Goal: Information Seeking & Learning: Understand process/instructions

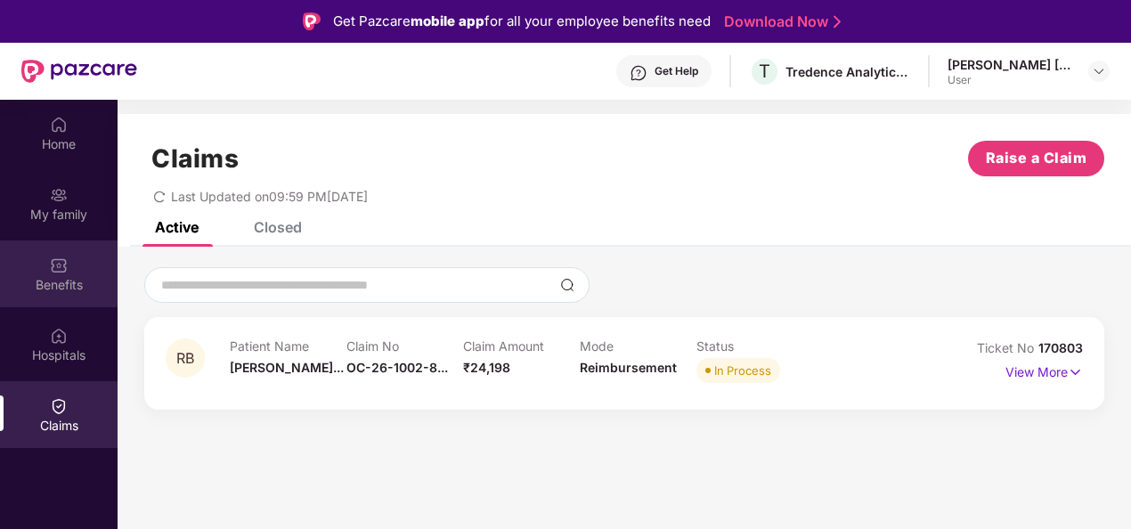
click at [62, 266] on img at bounding box center [59, 266] width 18 height 18
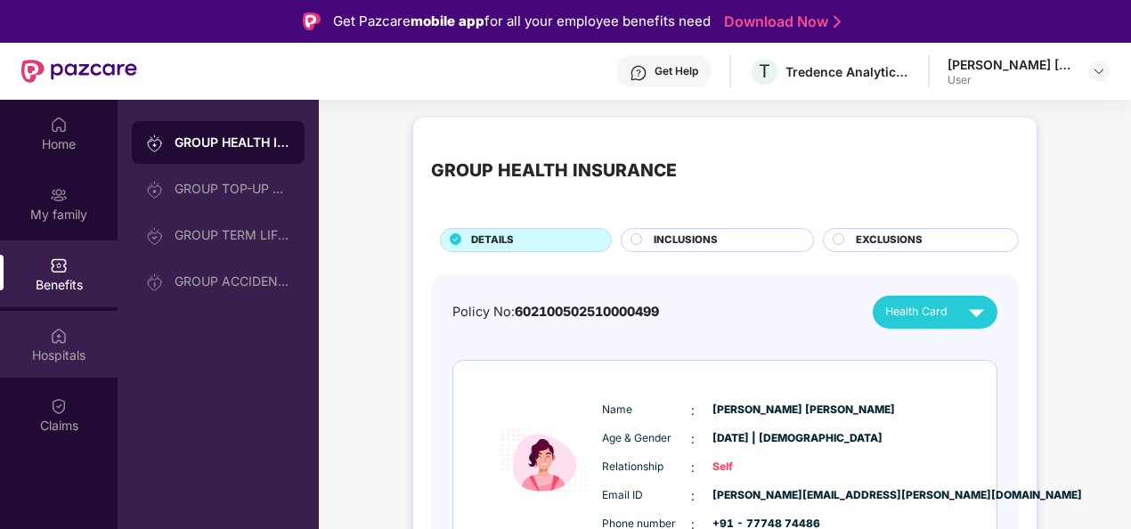
click at [63, 340] on img at bounding box center [59, 336] width 18 height 18
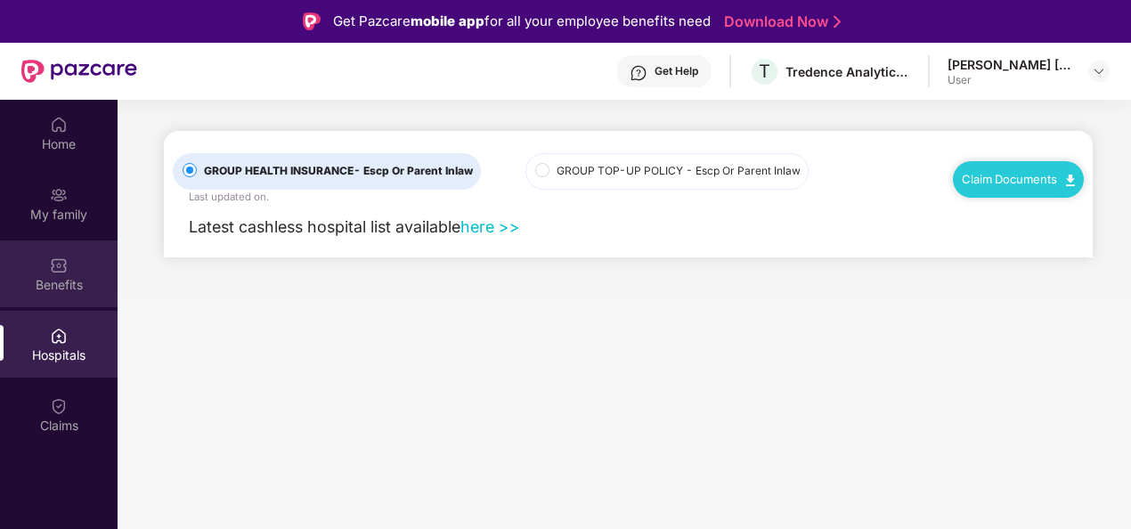
click at [51, 280] on div "Benefits" at bounding box center [59, 285] width 118 height 18
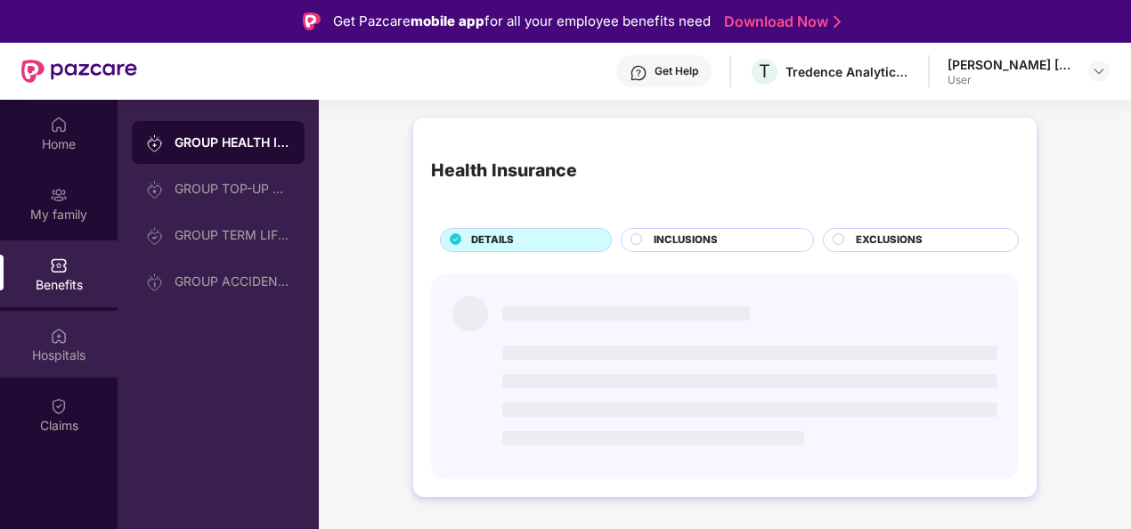
click at [61, 336] on img at bounding box center [59, 336] width 18 height 18
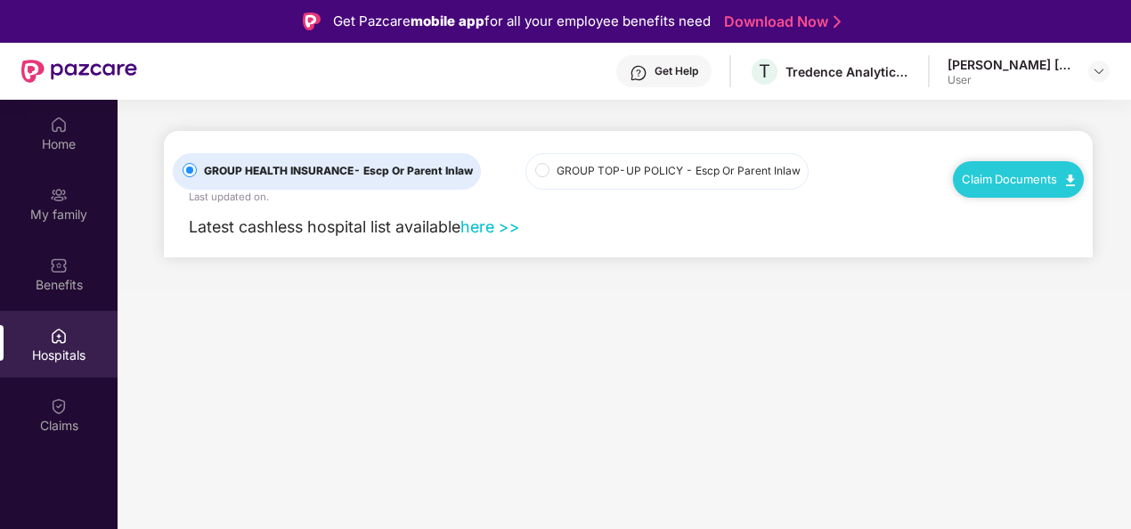
click at [1000, 173] on link "Claim Documents" at bounding box center [1018, 179] width 113 height 14
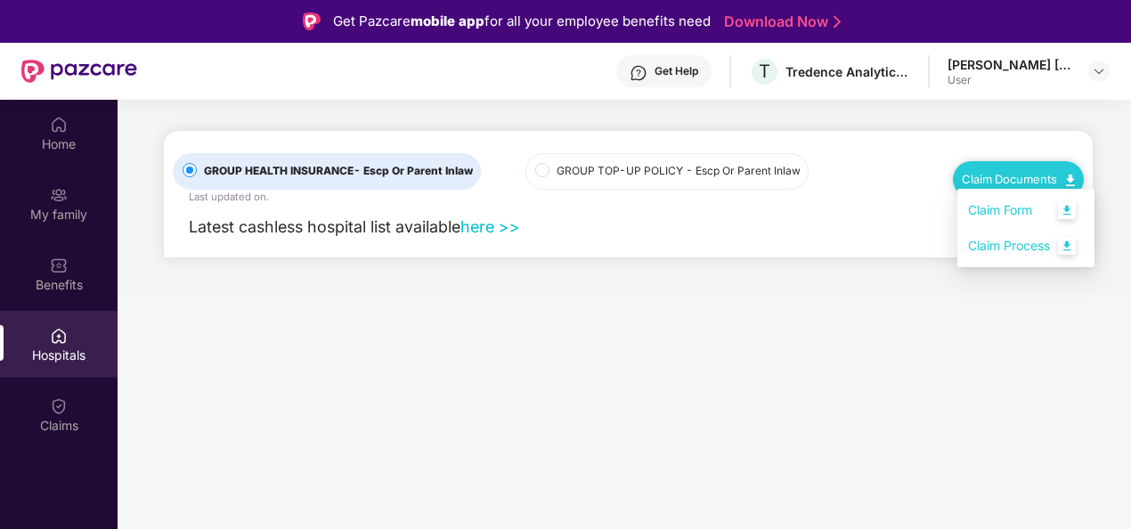
click at [987, 246] on link "Claim Process" at bounding box center [1026, 246] width 116 height 38
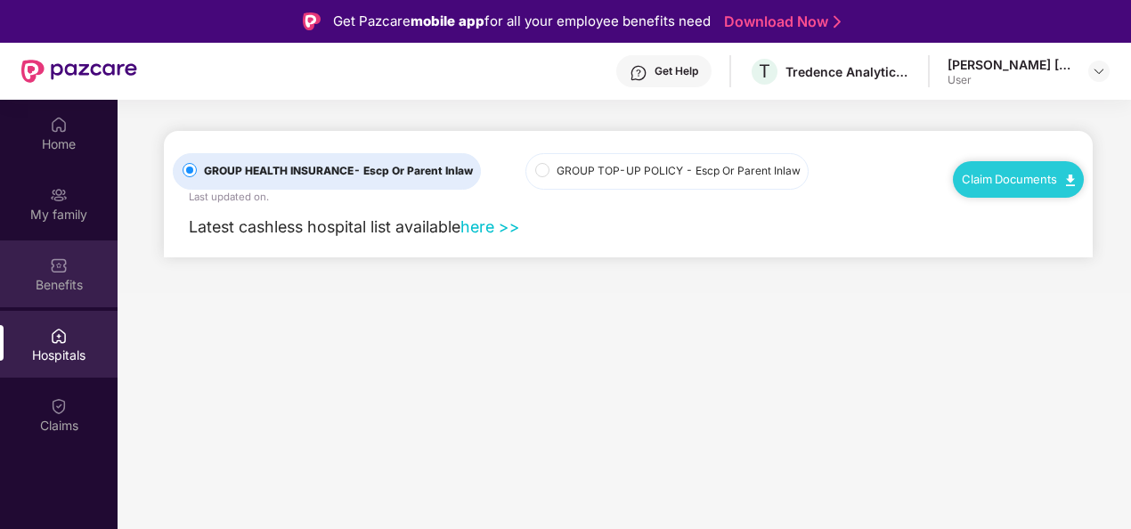
click at [66, 279] on div "Benefits" at bounding box center [59, 285] width 118 height 18
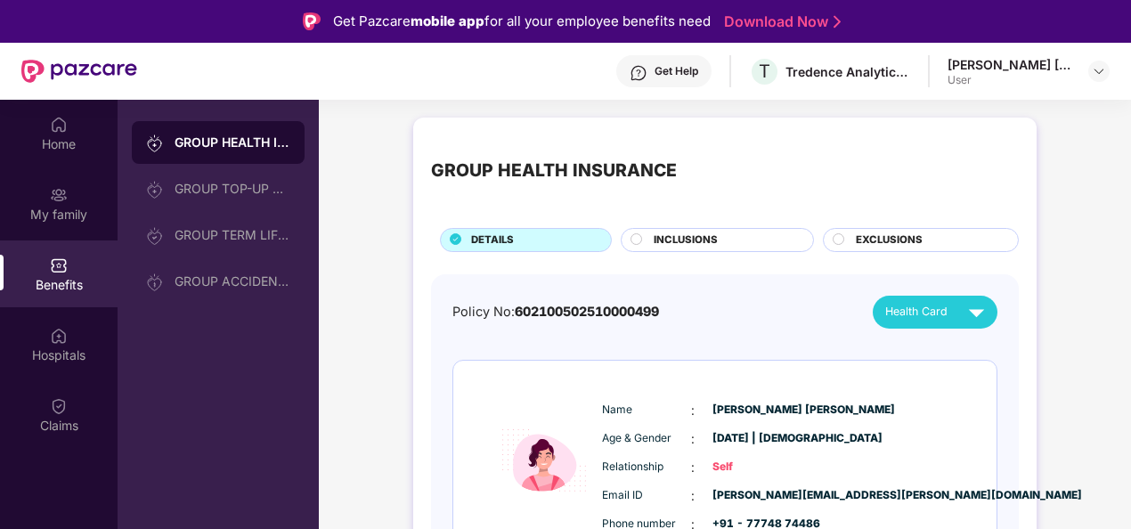
click at [918, 309] on span "Health Card" at bounding box center [917, 312] width 62 height 18
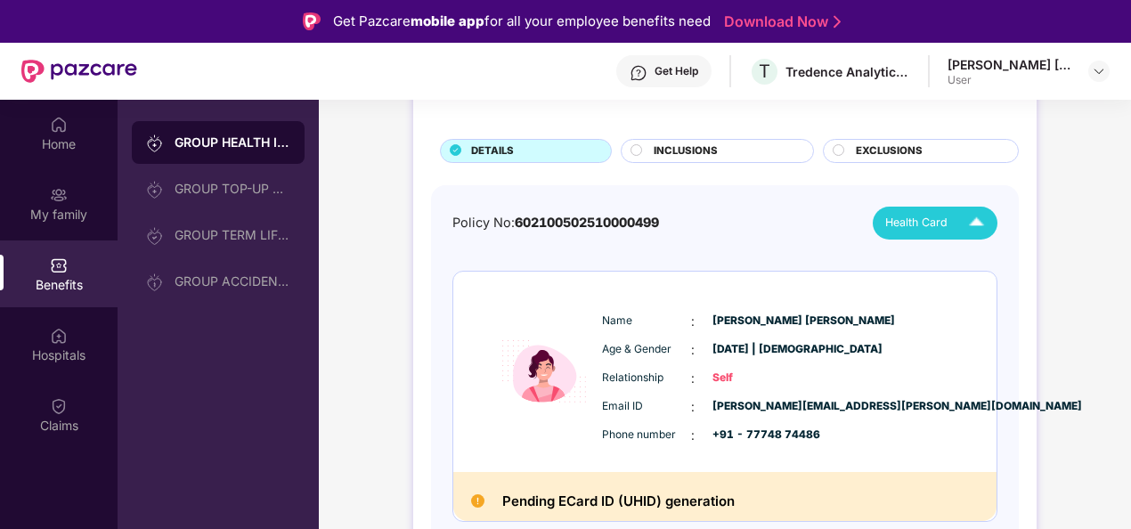
click at [893, 225] on span "Health Card" at bounding box center [917, 223] width 62 height 18
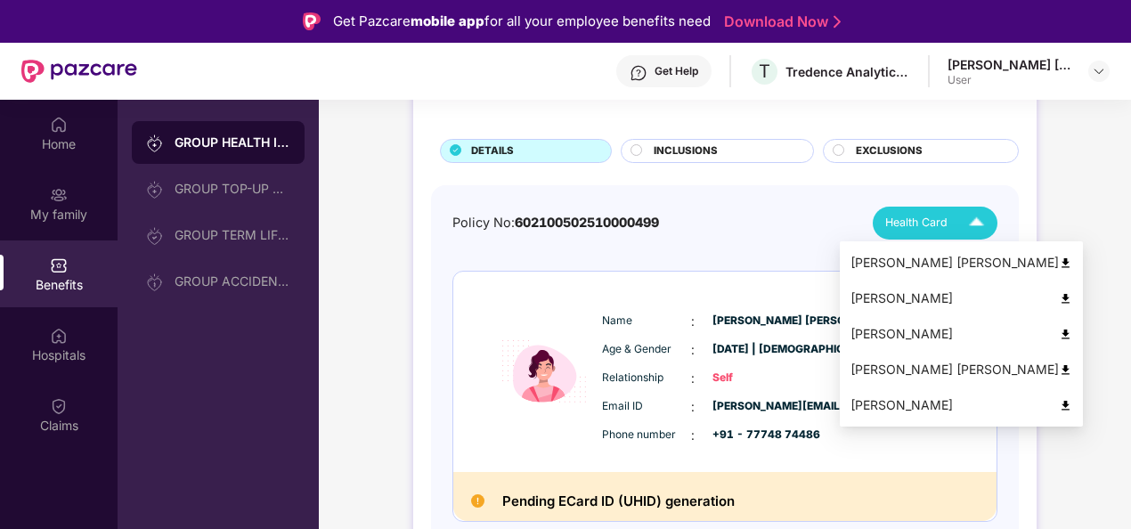
click at [883, 331] on div "[PERSON_NAME]" at bounding box center [962, 334] width 222 height 20
click at [914, 407] on div "[PERSON_NAME]" at bounding box center [962, 406] width 222 height 20
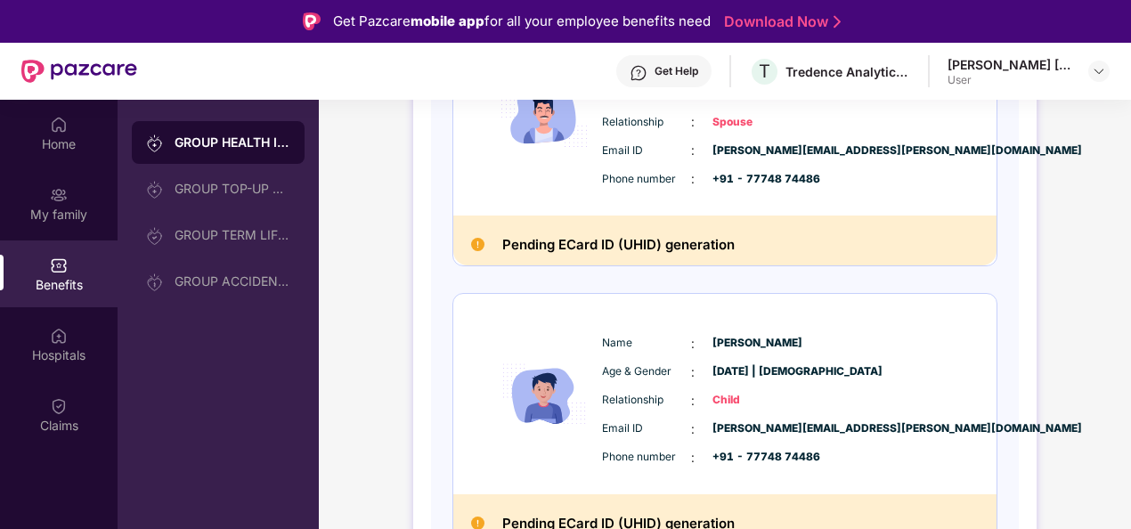
scroll to position [535, 0]
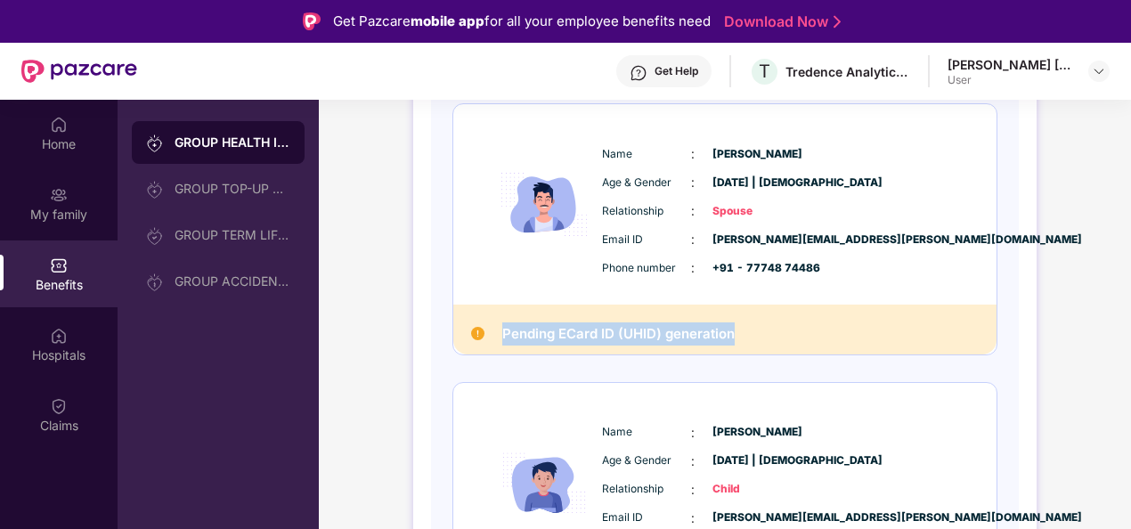
drag, startPoint x: 495, startPoint y: 335, endPoint x: 739, endPoint y: 328, distance: 243.3
click at [739, 328] on div "Pending ECard ID (UHID) generation" at bounding box center [724, 330] width 543 height 50
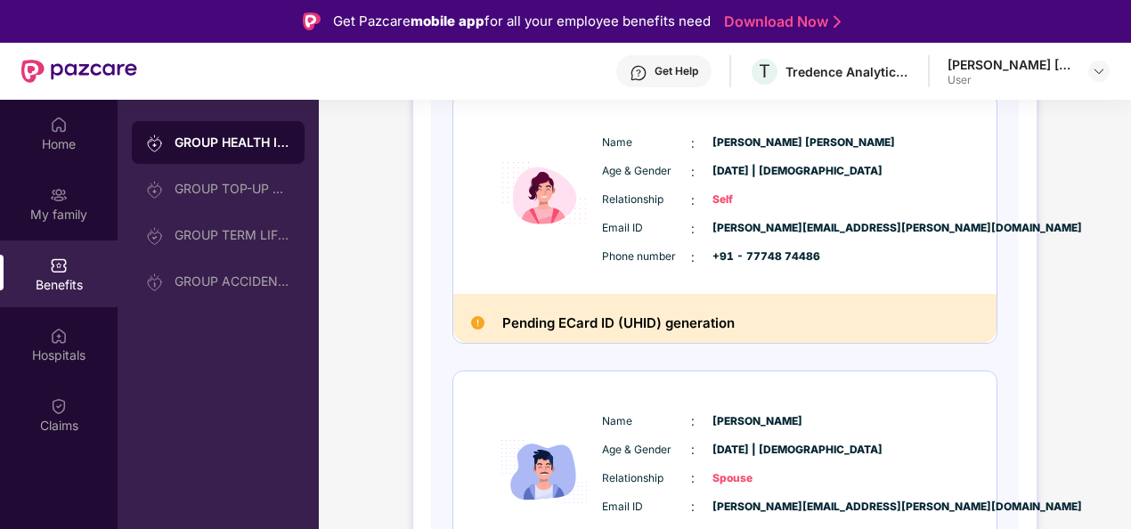
scroll to position [89, 0]
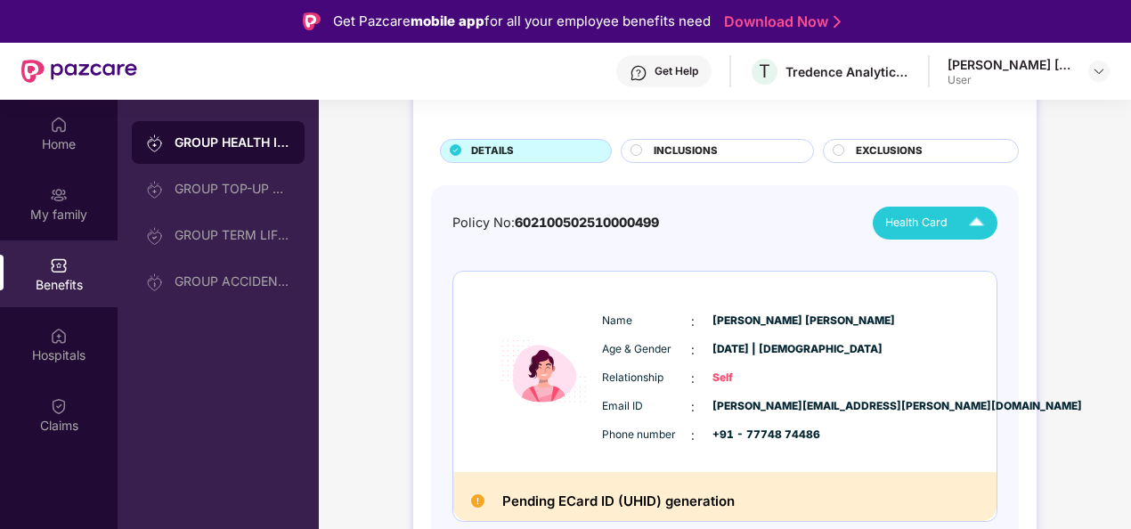
click at [677, 155] on span "INCLUSIONS" at bounding box center [686, 151] width 64 height 16
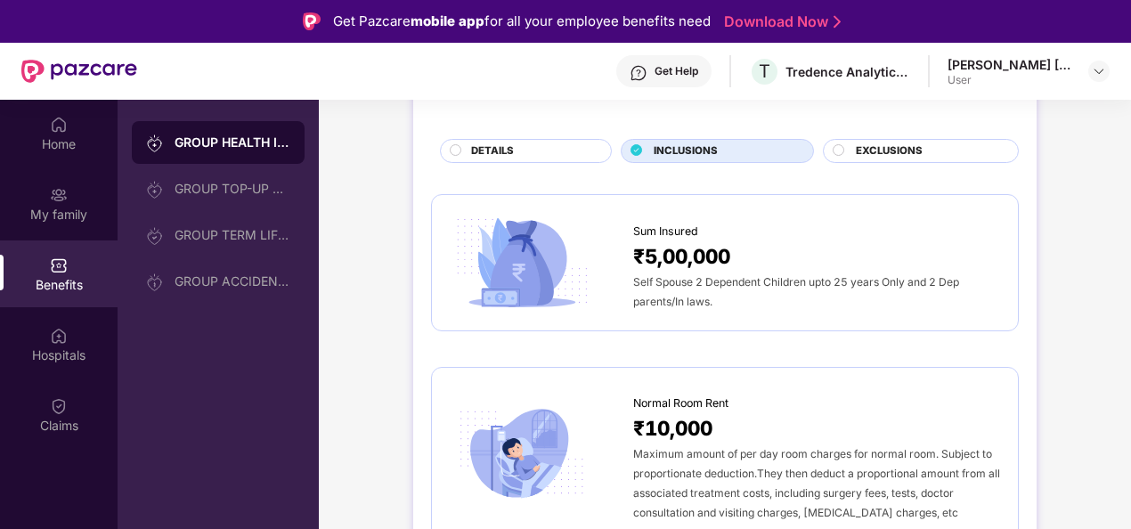
click at [474, 154] on span "DETAILS" at bounding box center [492, 151] width 43 height 16
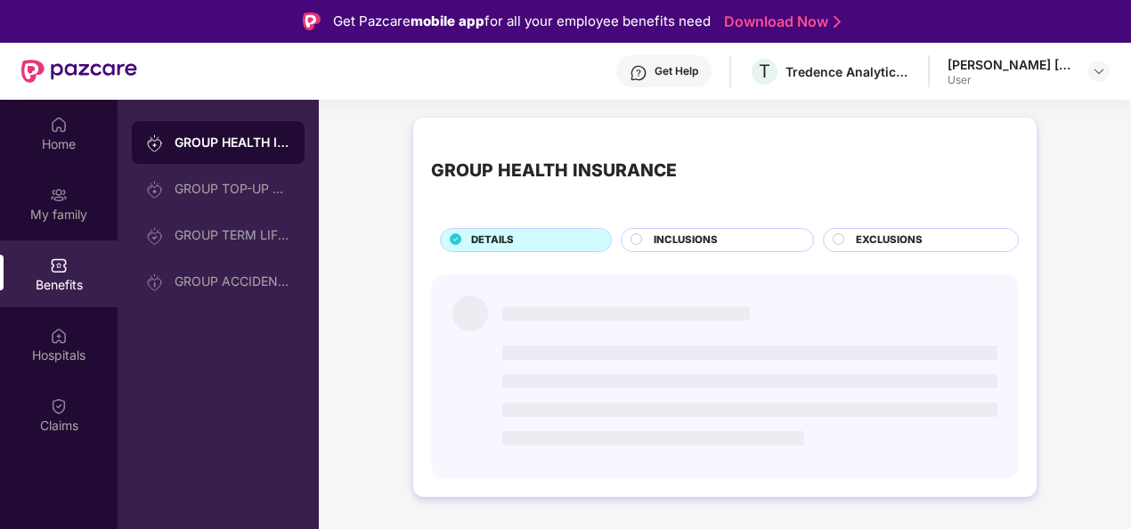
scroll to position [0, 0]
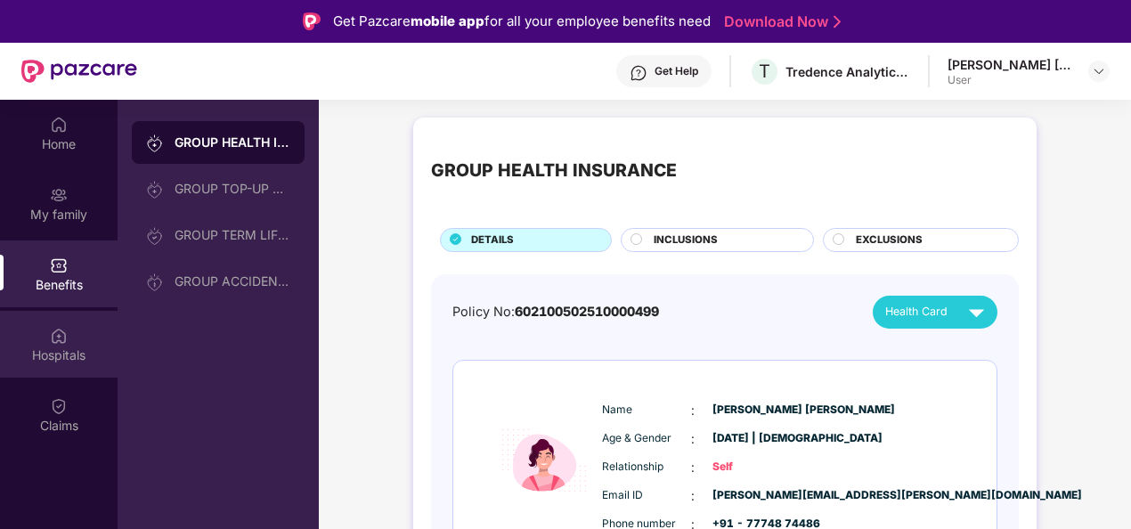
click at [45, 345] on div "Hospitals" at bounding box center [59, 344] width 118 height 67
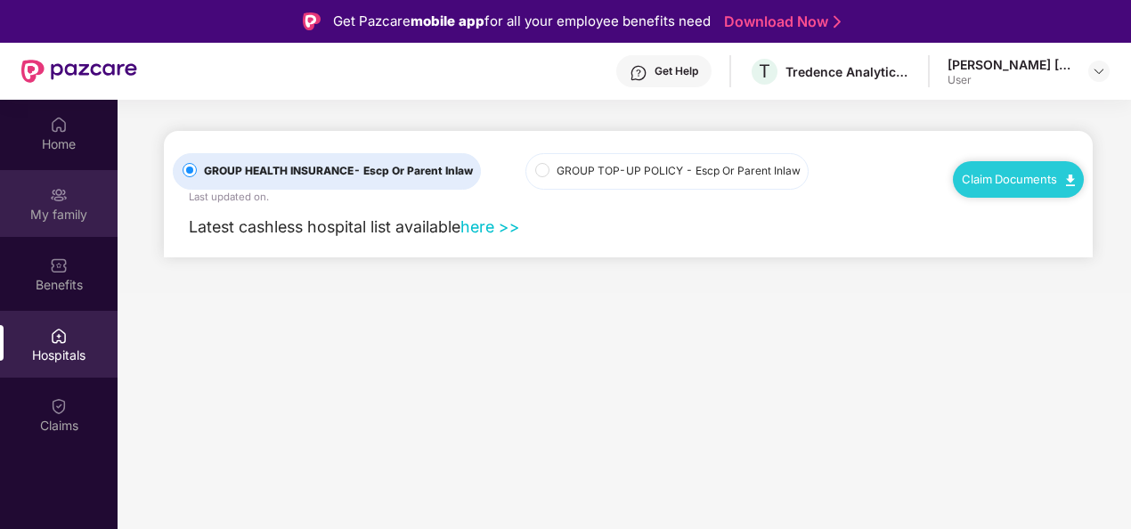
click at [56, 216] on div "My family" at bounding box center [59, 215] width 118 height 18
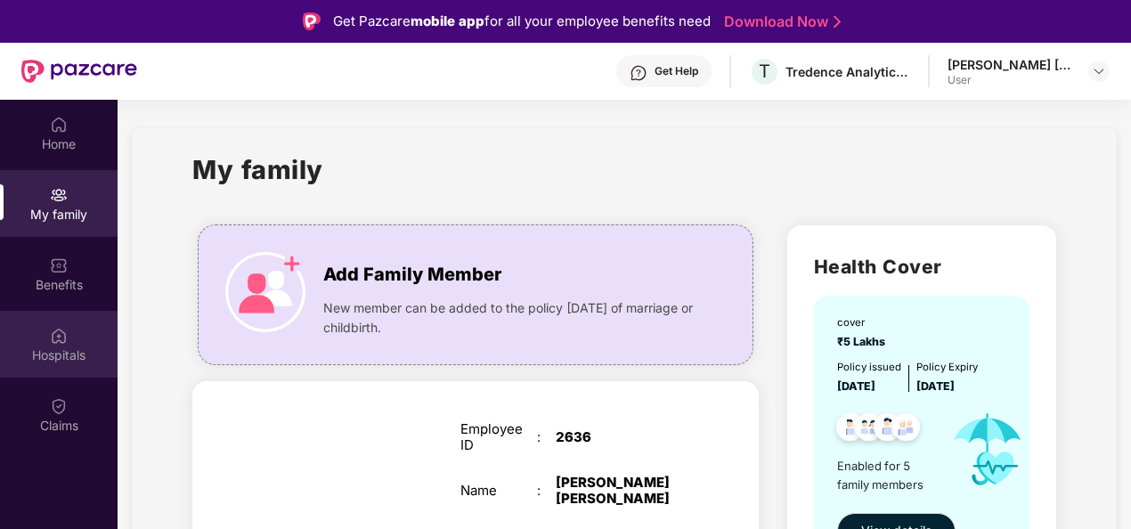
click at [60, 356] on div "Hospitals" at bounding box center [59, 356] width 118 height 18
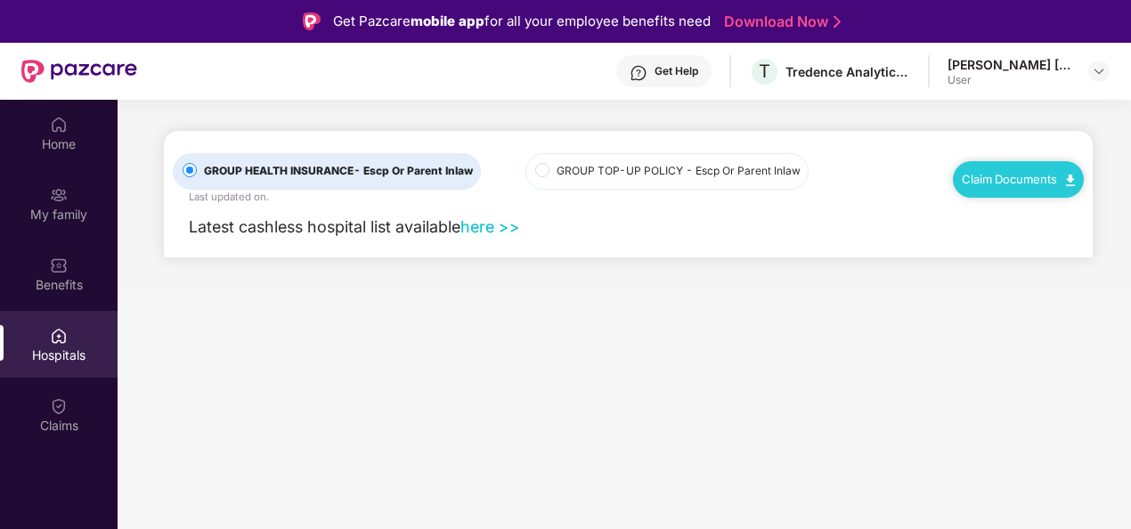
click at [1041, 185] on div "Claim Documents" at bounding box center [1018, 179] width 131 height 36
click at [996, 177] on link "Claim Documents" at bounding box center [1018, 179] width 113 height 14
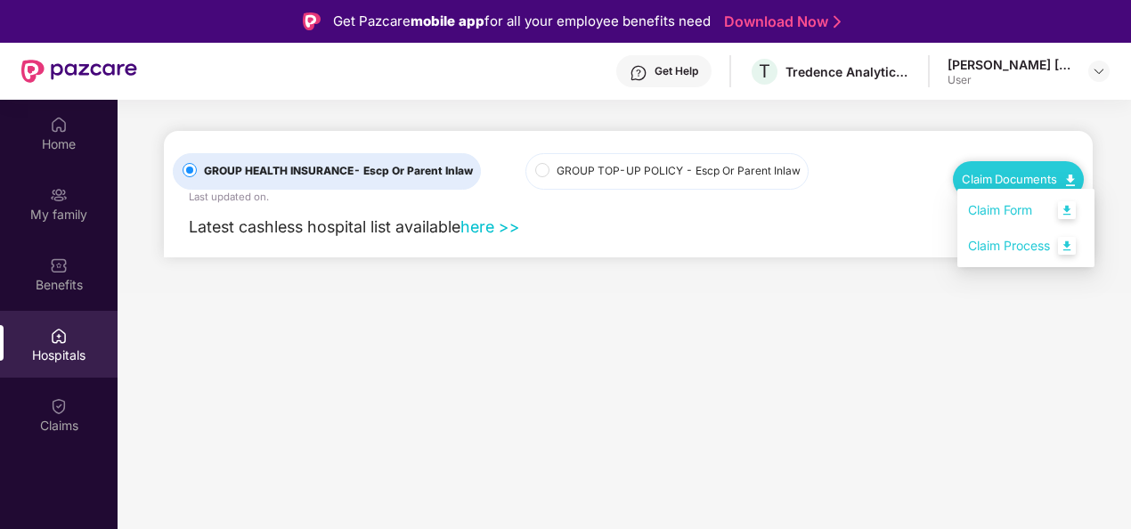
click at [1020, 249] on link "Claim Process" at bounding box center [1026, 246] width 116 height 38
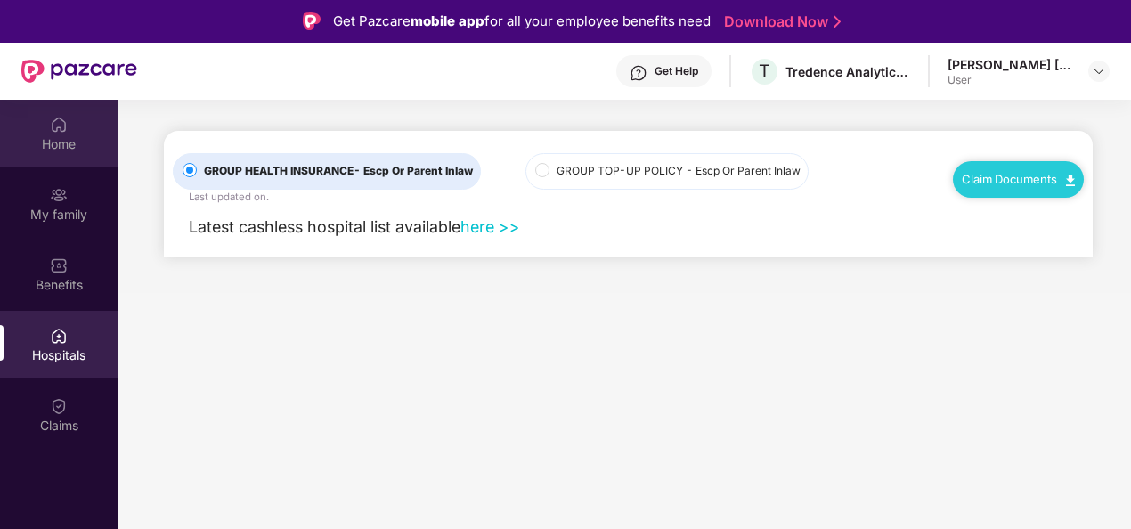
click at [51, 129] on img at bounding box center [59, 125] width 18 height 18
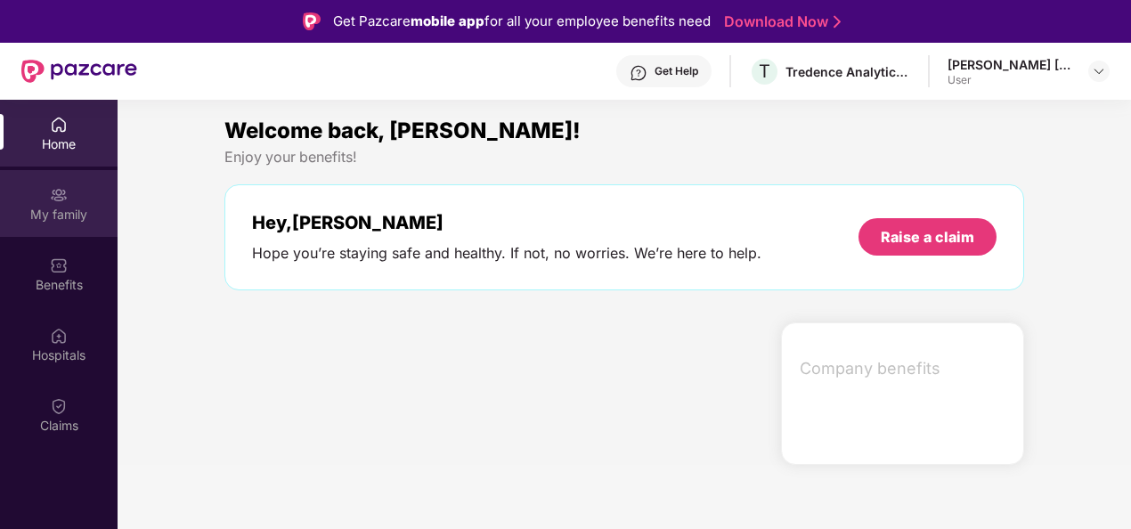
click at [68, 223] on div "My family" at bounding box center [59, 215] width 118 height 18
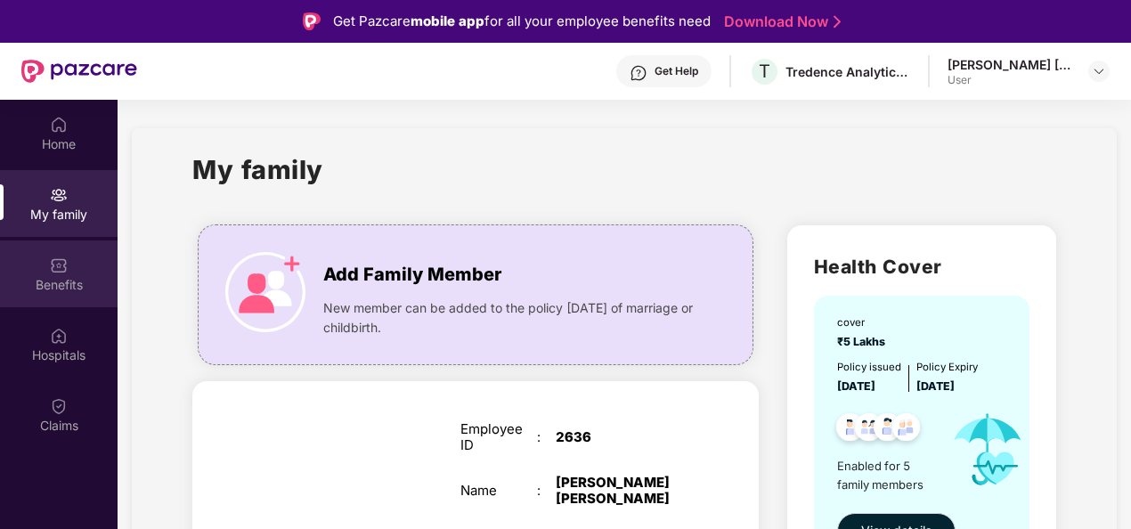
click at [74, 246] on div "Benefits" at bounding box center [59, 274] width 118 height 67
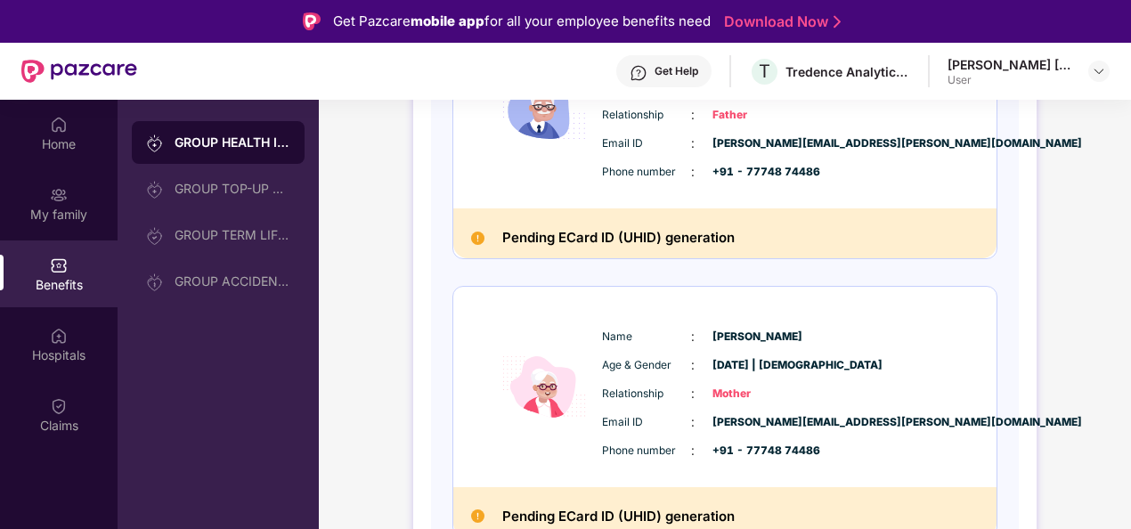
scroll to position [1203, 0]
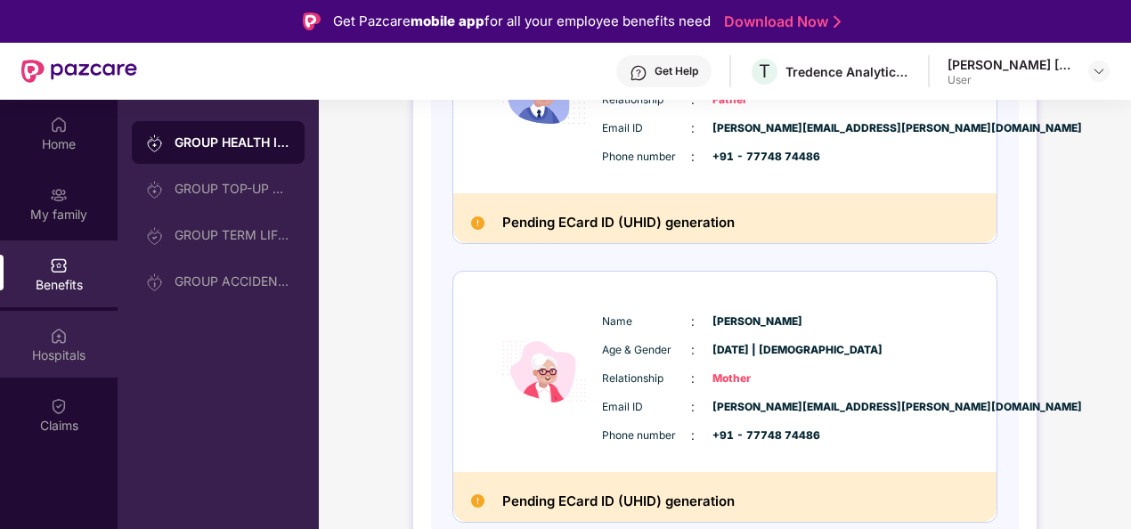
click at [59, 358] on div "Hospitals" at bounding box center [59, 356] width 118 height 18
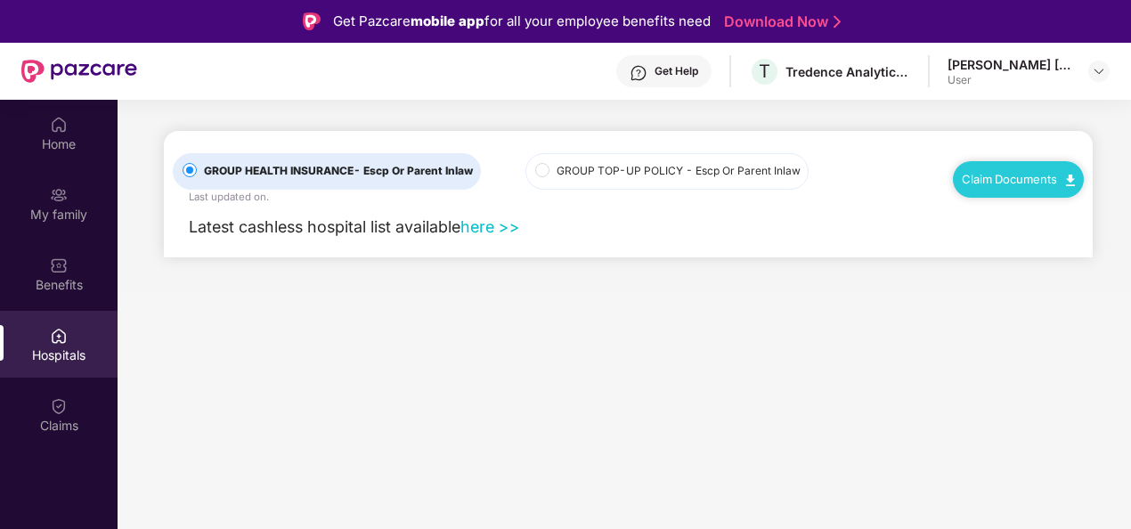
click at [556, 176] on span "GROUP TOP-UP POLICY - Escp Or Parent Inlaw" at bounding box center [679, 171] width 258 height 17
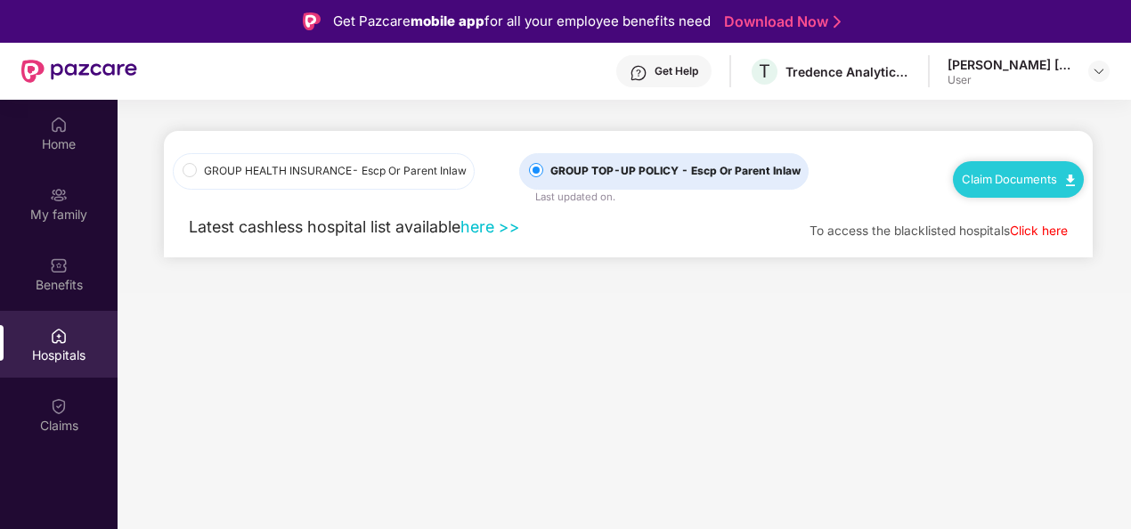
click at [205, 169] on span "GROUP HEALTH INSURANCE - Escp Or Parent Inlaw" at bounding box center [335, 171] width 277 height 17
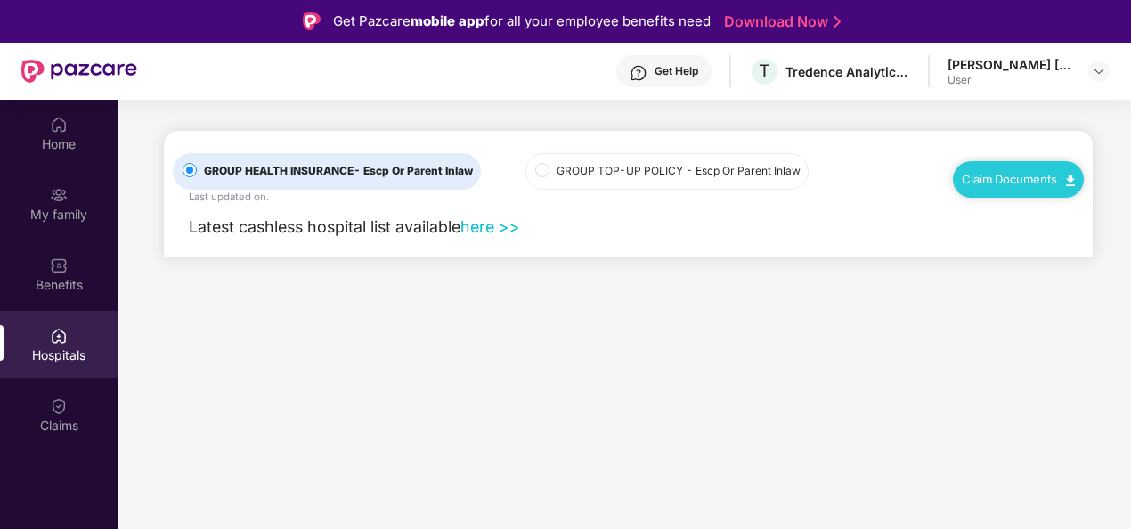
click at [996, 187] on div "Claim Documents" at bounding box center [1018, 179] width 131 height 36
click at [486, 227] on link "here >>" at bounding box center [491, 226] width 60 height 19
click at [64, 430] on div "Claims" at bounding box center [59, 426] width 118 height 18
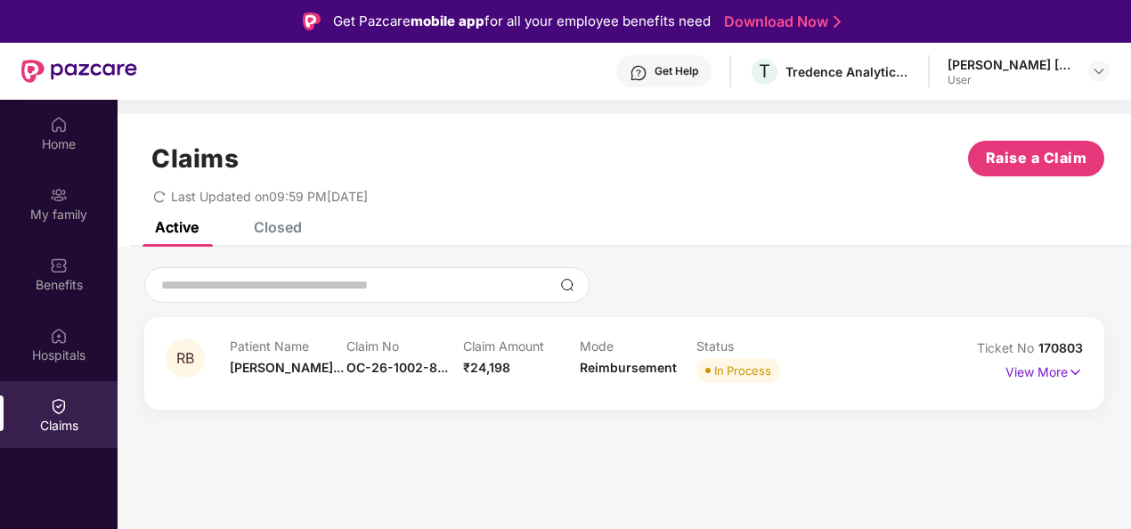
click at [1002, 374] on div "View More" at bounding box center [1025, 372] width 115 height 29
click at [1016, 374] on p "View More" at bounding box center [1045, 370] width 78 height 24
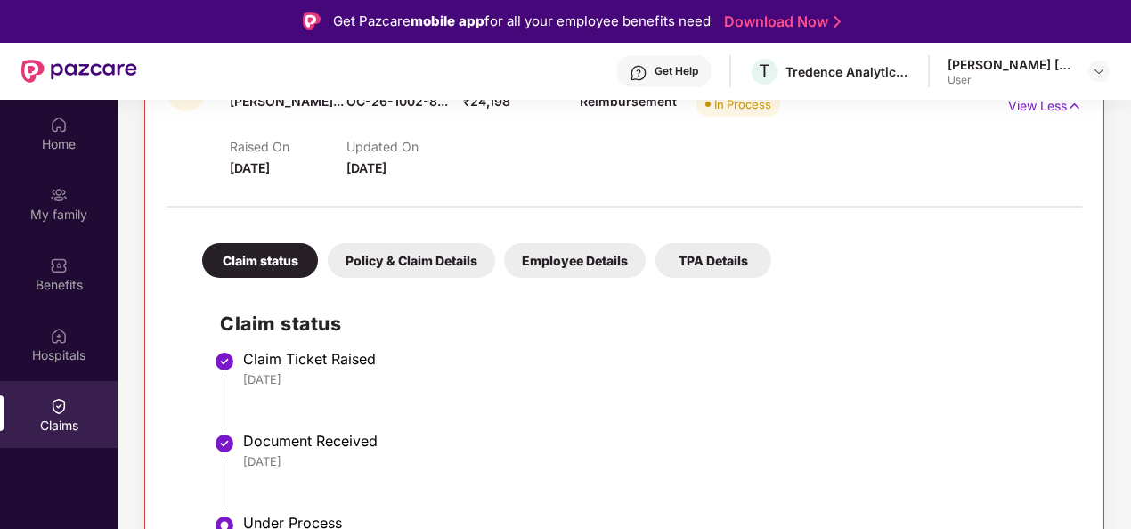
scroll to position [388, 0]
